Goal: Navigation & Orientation: Find specific page/section

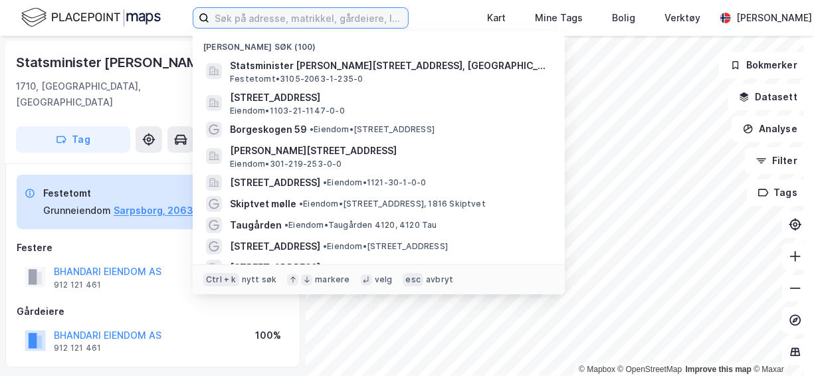
click at [257, 21] on input at bounding box center [308, 18] width 199 height 20
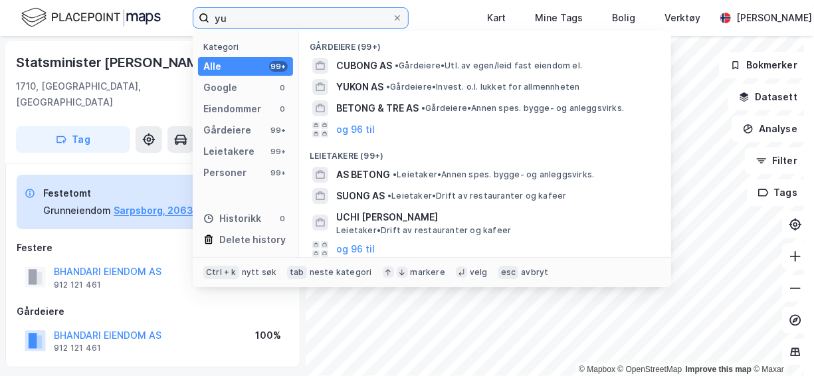
type input "y"
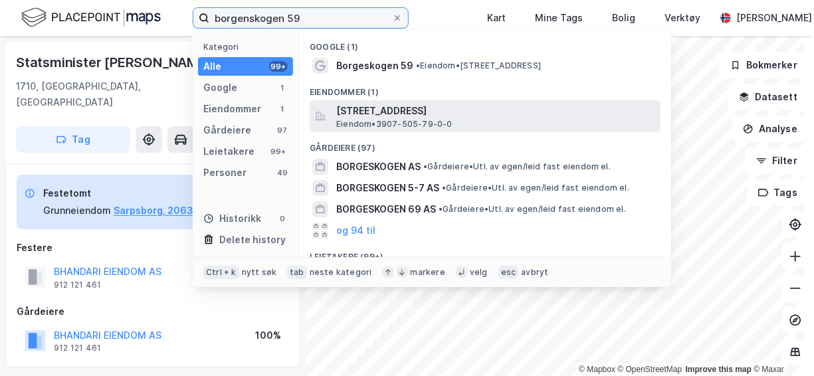
type input "borgenskogen 59"
click at [390, 110] on span "[STREET_ADDRESS]" at bounding box center [495, 111] width 319 height 16
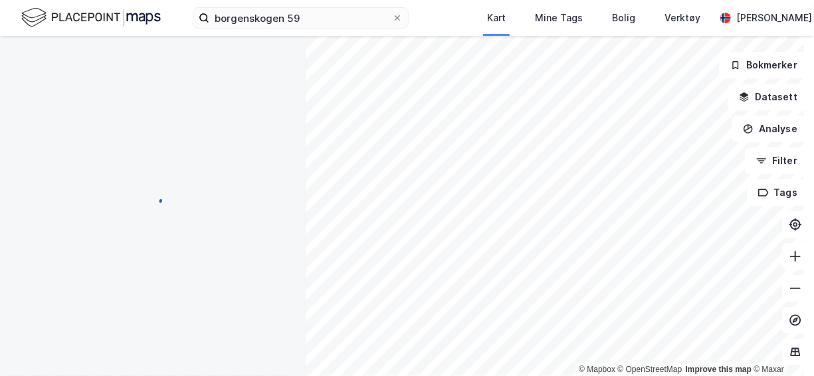
scroll to position [2, 0]
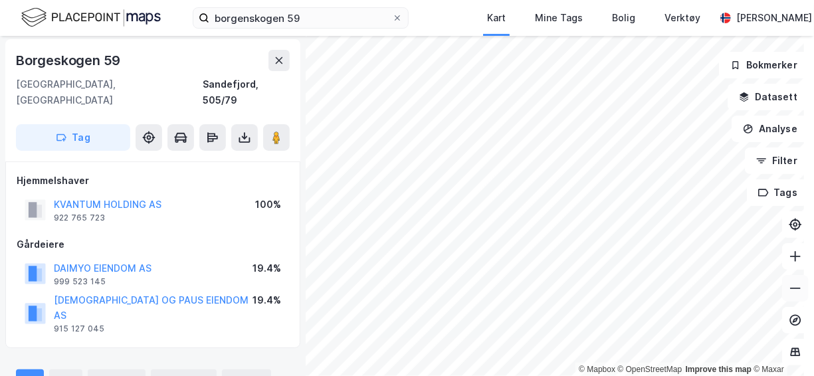
click at [792, 289] on icon at bounding box center [795, 288] width 13 height 13
